Goal: Task Accomplishment & Management: Manage account settings

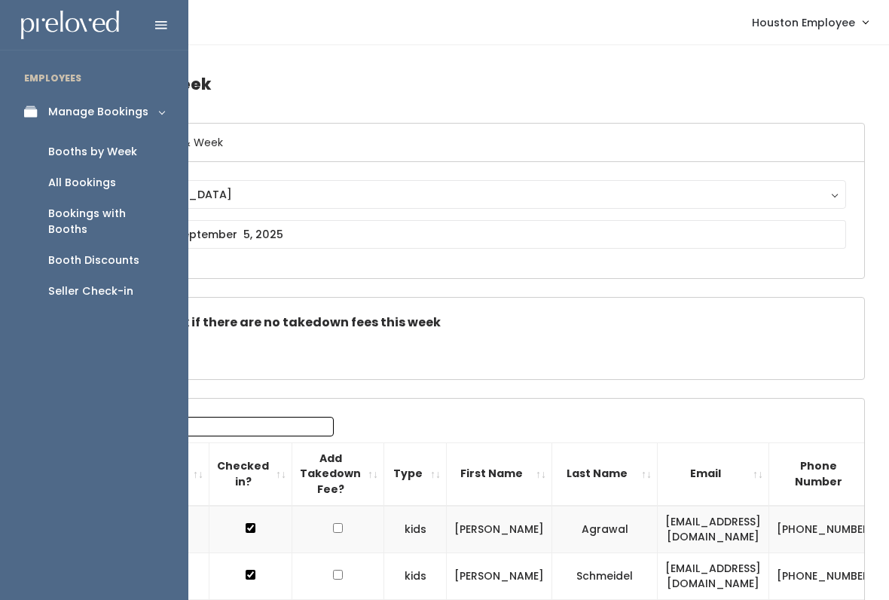
click at [72, 252] on div "Booth Discounts" at bounding box center [93, 260] width 91 height 16
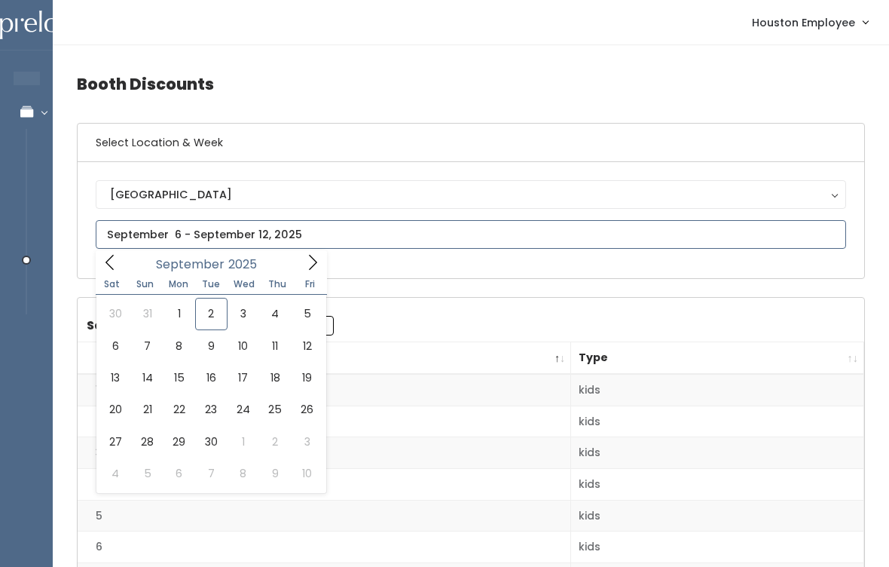
type input "August 30 to September 5"
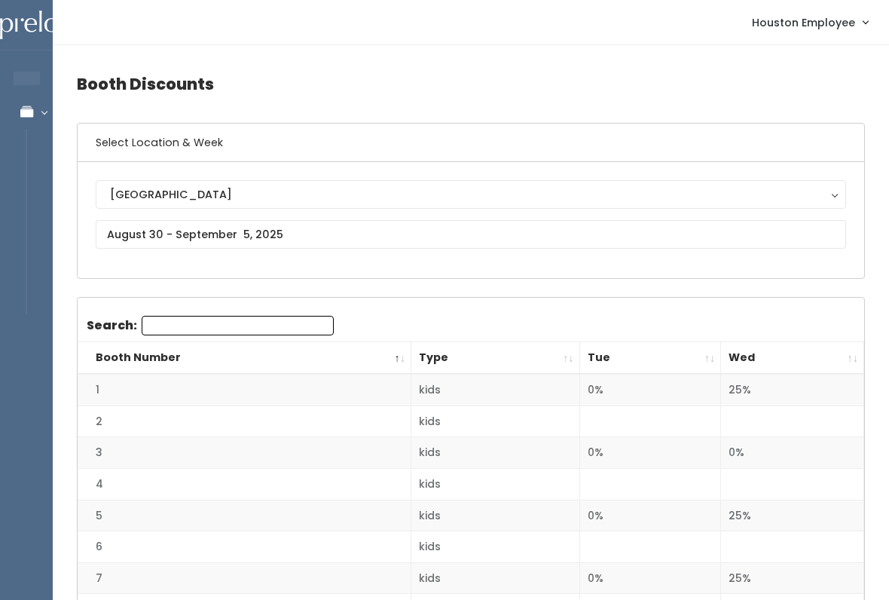
click at [848, 354] on th "Wed" at bounding box center [792, 358] width 143 height 32
click at [850, 345] on th "Wed" at bounding box center [792, 358] width 143 height 32
click at [855, 350] on th "Wed" at bounding box center [792, 358] width 143 height 32
click at [858, 356] on th "Wed" at bounding box center [792, 358] width 143 height 32
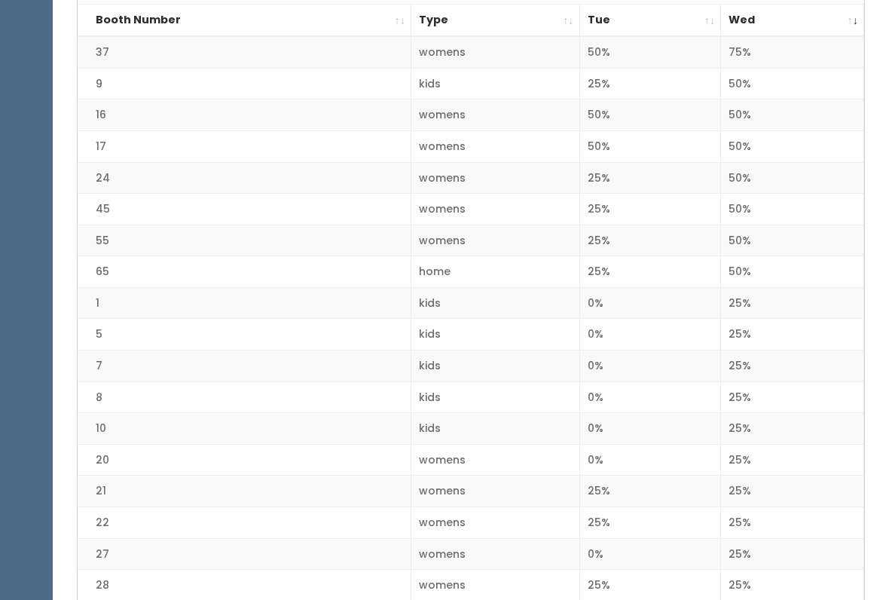
scroll to position [346, 0]
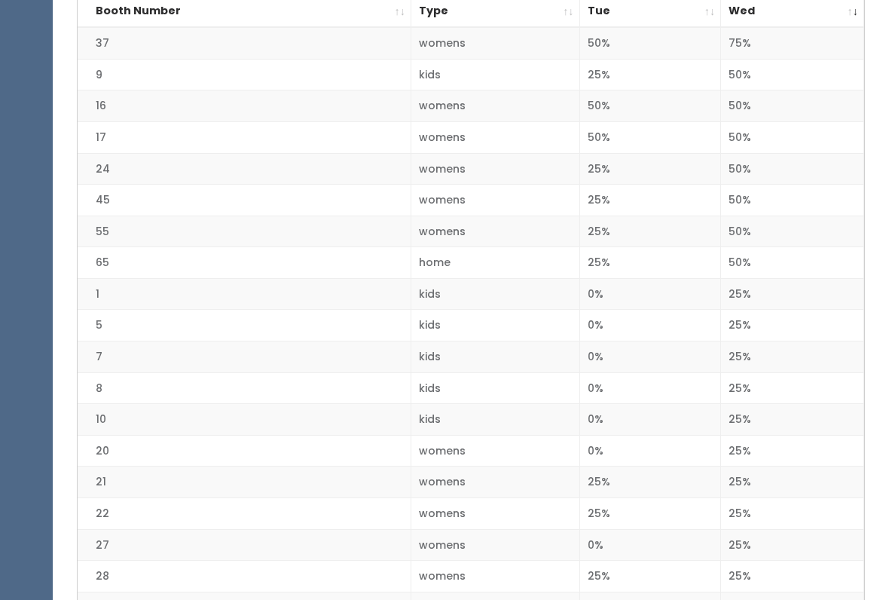
click at [843, 9] on th "Wed" at bounding box center [792, 12] width 143 height 32
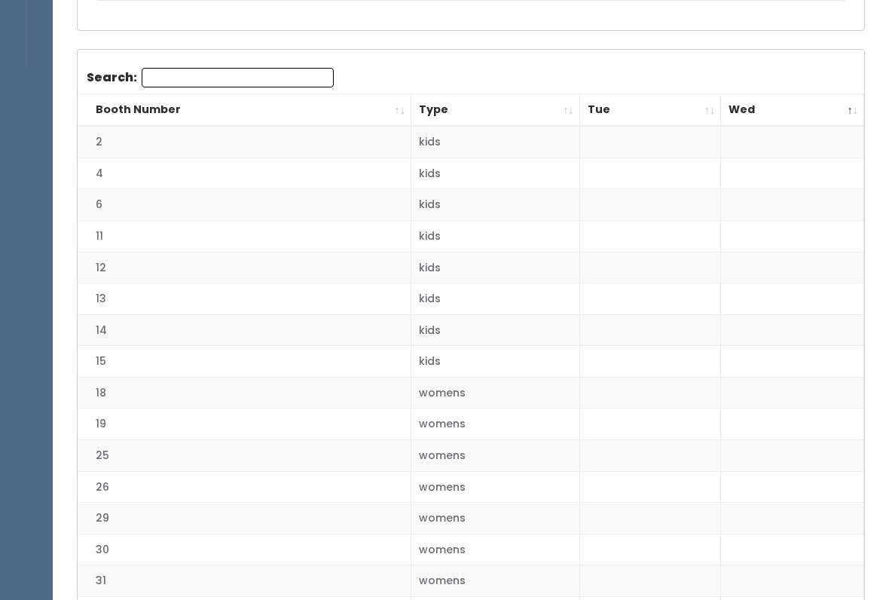
scroll to position [0, 0]
